Goal: Entertainment & Leisure: Consume media (video, audio)

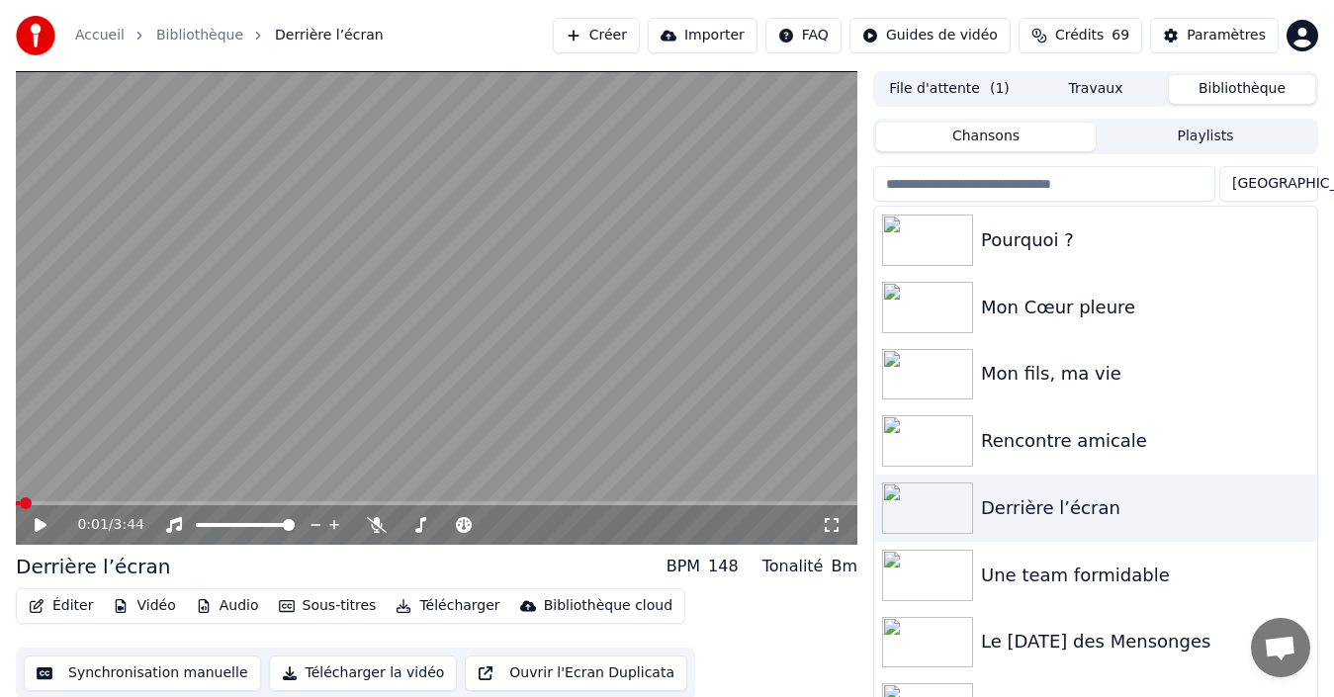
click at [43, 518] on icon at bounding box center [54, 525] width 45 height 16
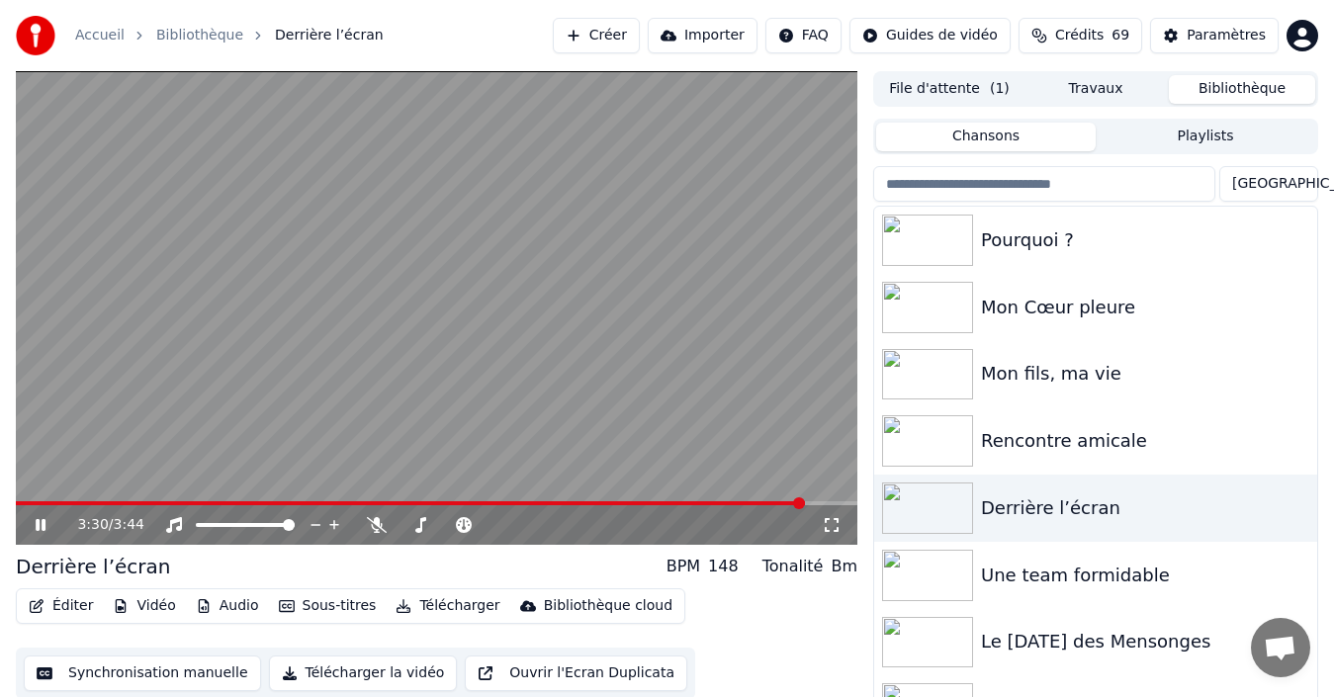
click at [38, 529] on icon at bounding box center [41, 525] width 10 height 12
click at [694, 495] on video at bounding box center [436, 308] width 841 height 474
click at [675, 499] on video at bounding box center [436, 308] width 841 height 474
click at [670, 505] on div "3:31 / 3:44" at bounding box center [436, 525] width 841 height 40
click at [664, 493] on video at bounding box center [436, 308] width 841 height 474
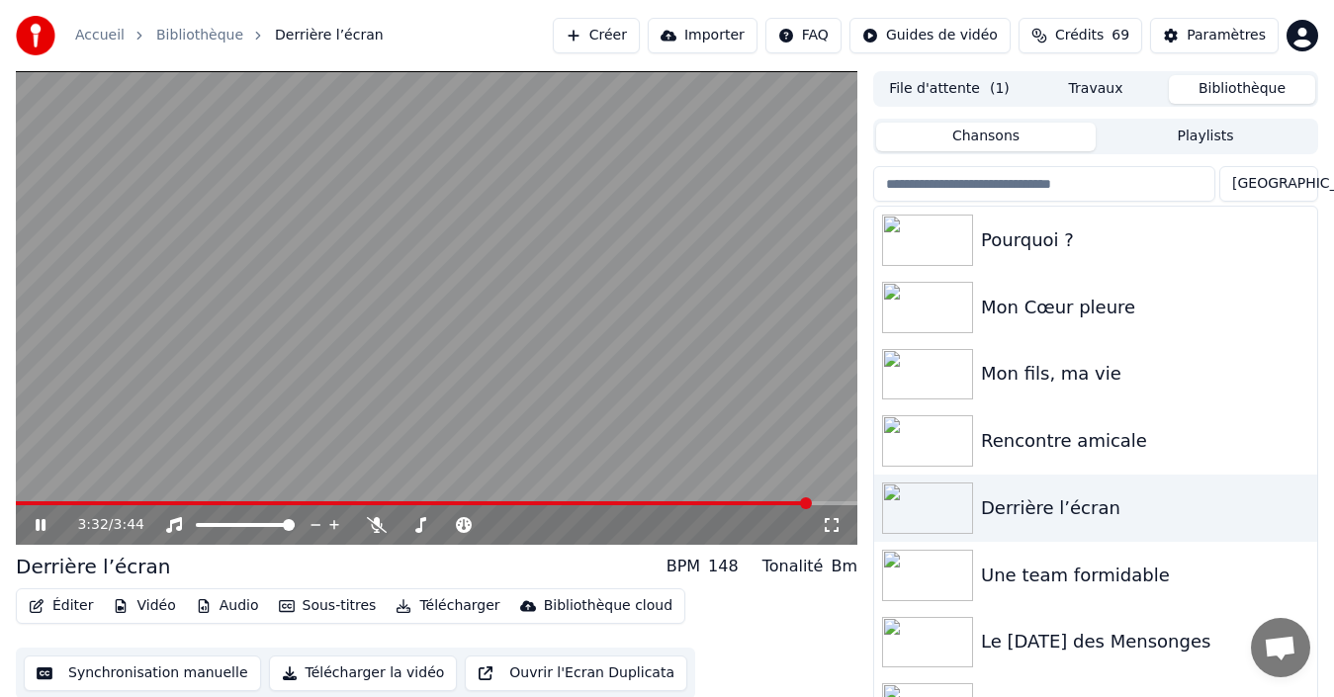
click at [665, 498] on video at bounding box center [436, 308] width 841 height 474
click at [667, 504] on span at bounding box center [414, 503] width 796 height 4
click at [645, 505] on span at bounding box center [643, 503] width 12 height 12
click at [621, 503] on span at bounding box center [620, 503] width 12 height 12
click at [602, 501] on span at bounding box center [319, 503] width 607 height 4
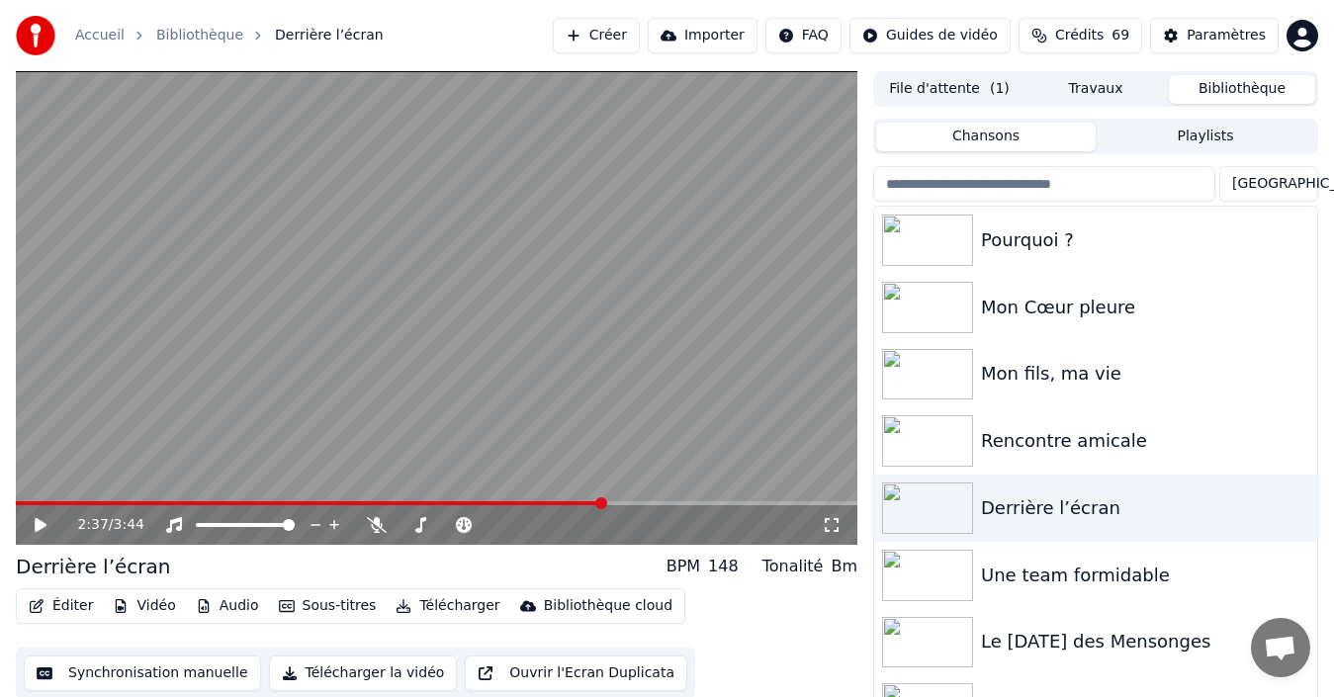
click at [551, 501] on span at bounding box center [310, 503] width 588 height 4
click at [40, 517] on icon at bounding box center [54, 525] width 45 height 16
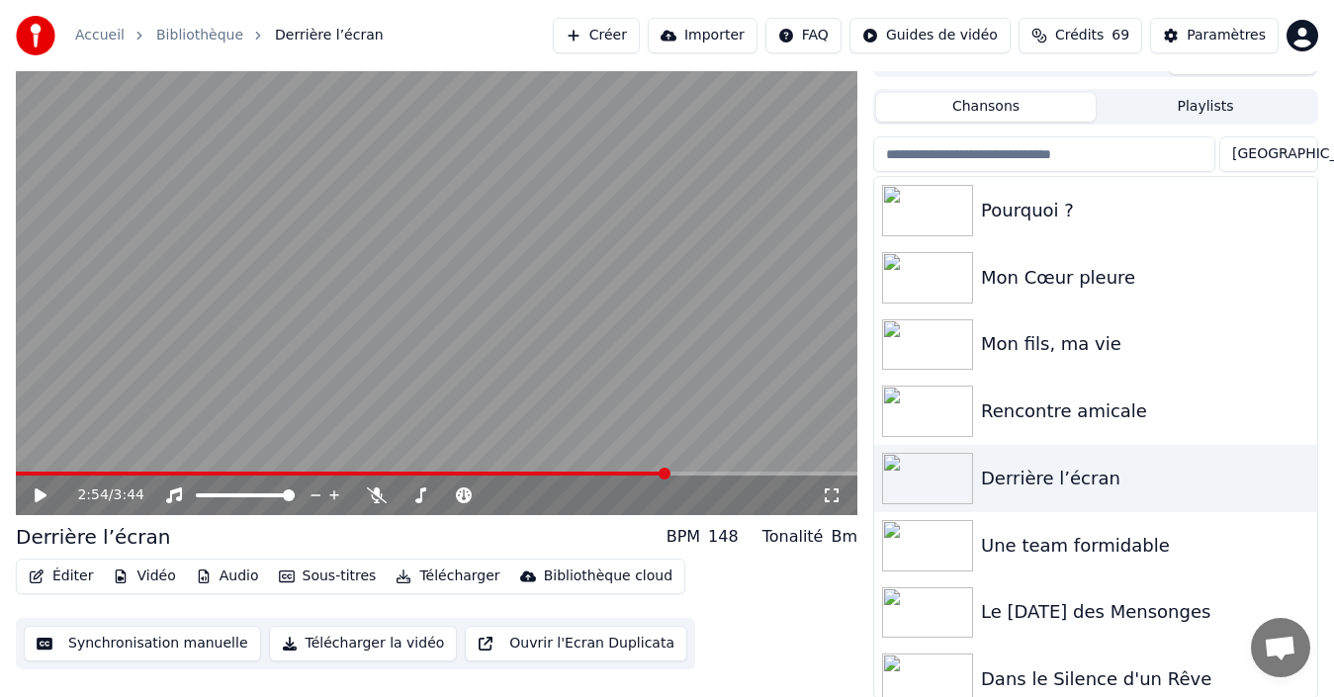
scroll to position [32, 0]
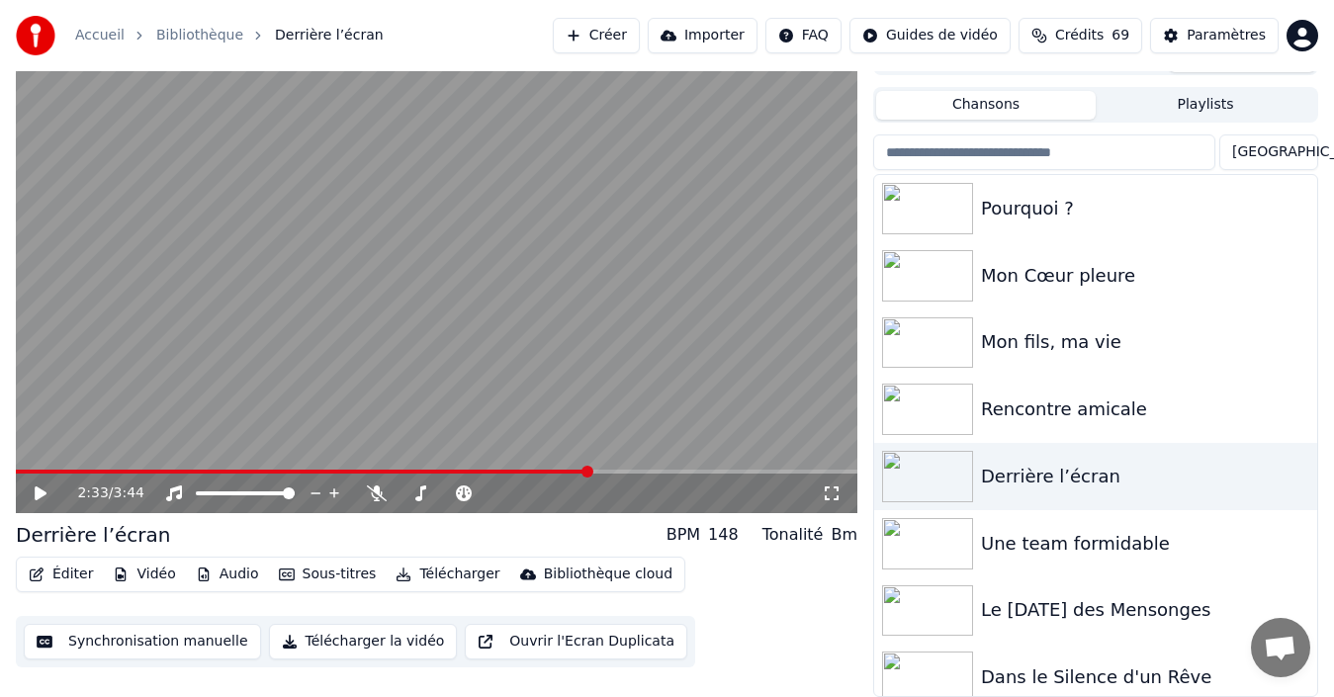
click at [587, 470] on span at bounding box center [302, 472] width 573 height 4
click at [541, 470] on span at bounding box center [302, 472] width 573 height 4
click at [43, 489] on icon at bounding box center [54, 493] width 45 height 16
click at [566, 470] on span at bounding box center [298, 472] width 564 height 4
click at [42, 486] on icon at bounding box center [54, 493] width 45 height 16
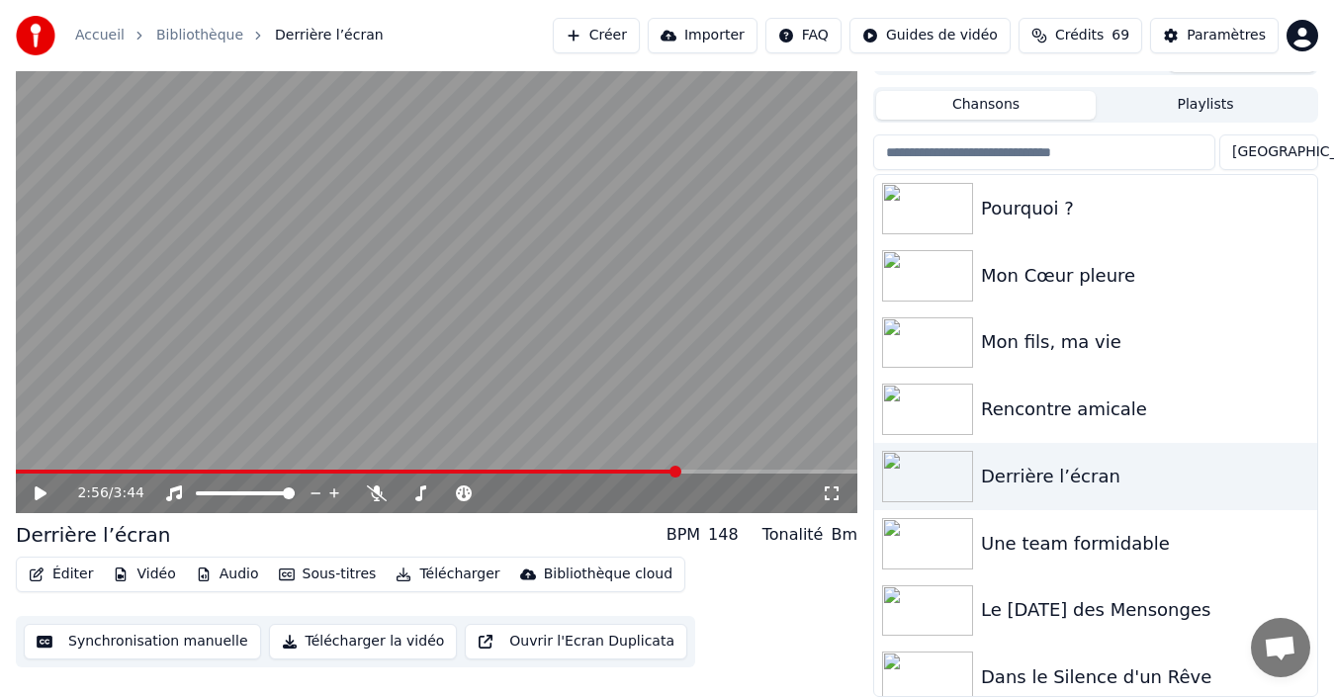
click at [565, 470] on span at bounding box center [347, 472] width 662 height 4
click at [39, 489] on icon at bounding box center [41, 493] width 12 height 14
click at [611, 471] on span at bounding box center [313, 472] width 595 height 4
